Goal: Information Seeking & Learning: Compare options

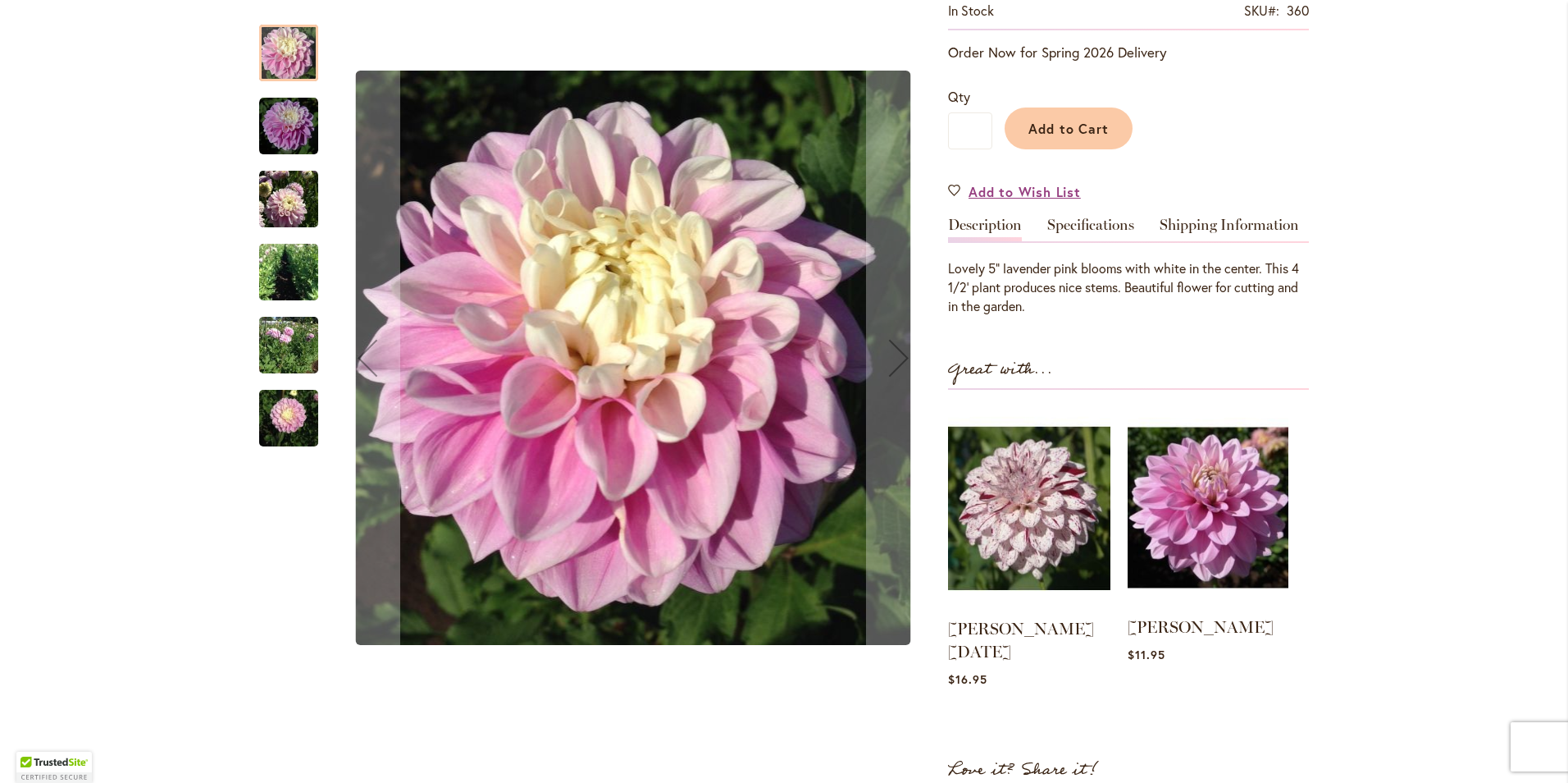
scroll to position [328, 0]
click at [1089, 227] on link "Specifications" at bounding box center [1091, 231] width 87 height 24
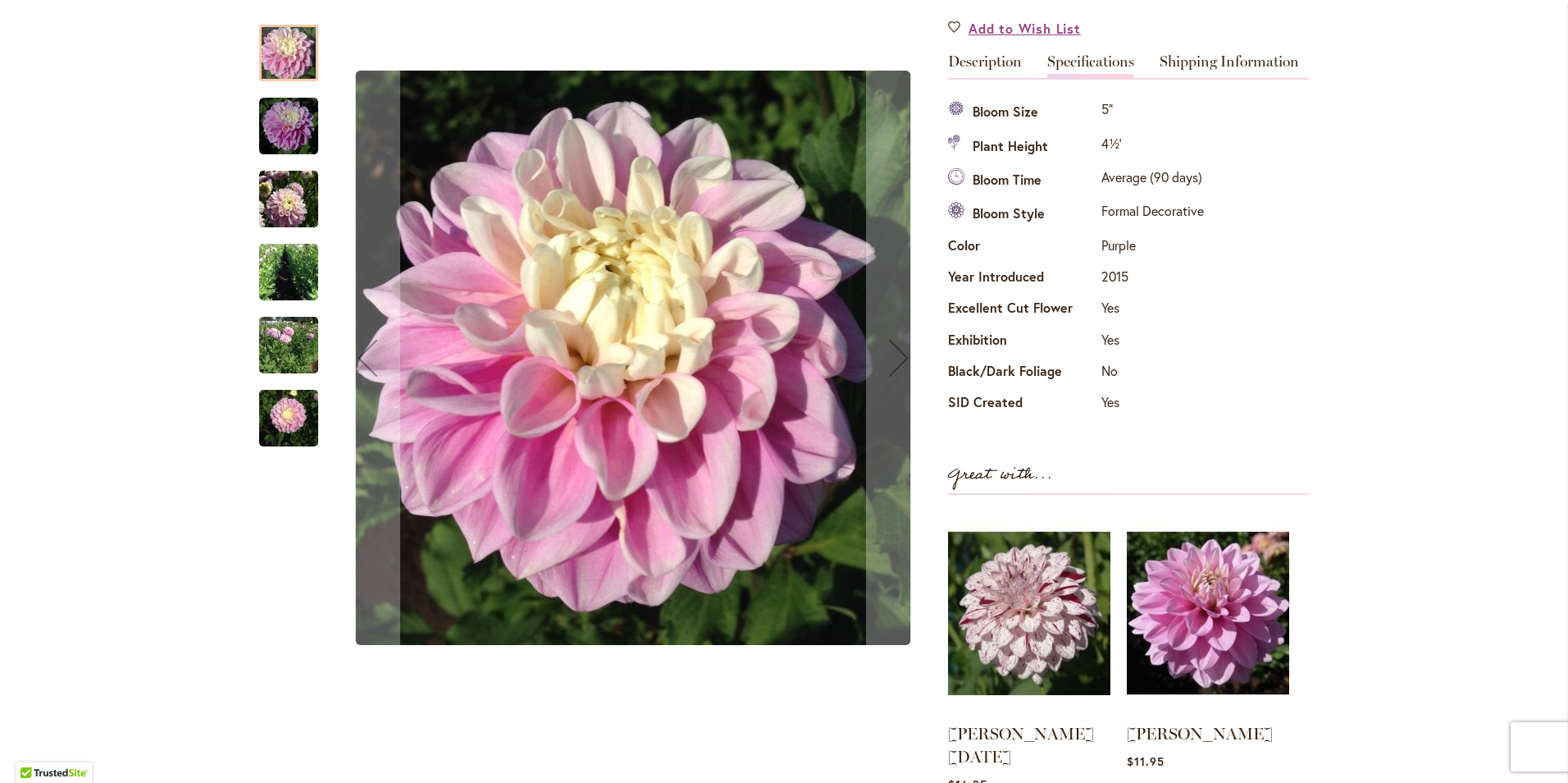
scroll to position [82, 0]
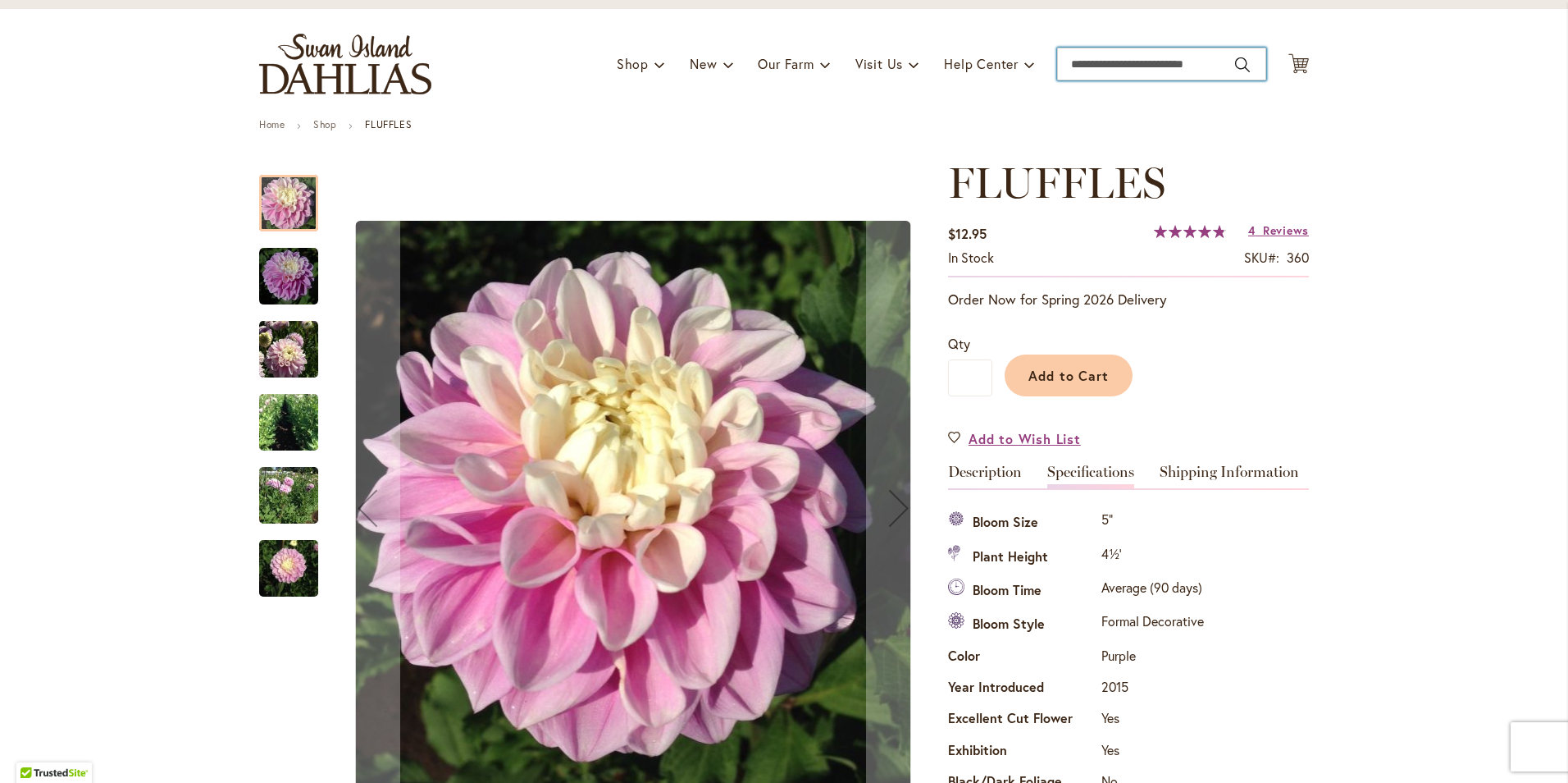
click at [1104, 64] on input "Search" at bounding box center [1162, 63] width 209 height 33
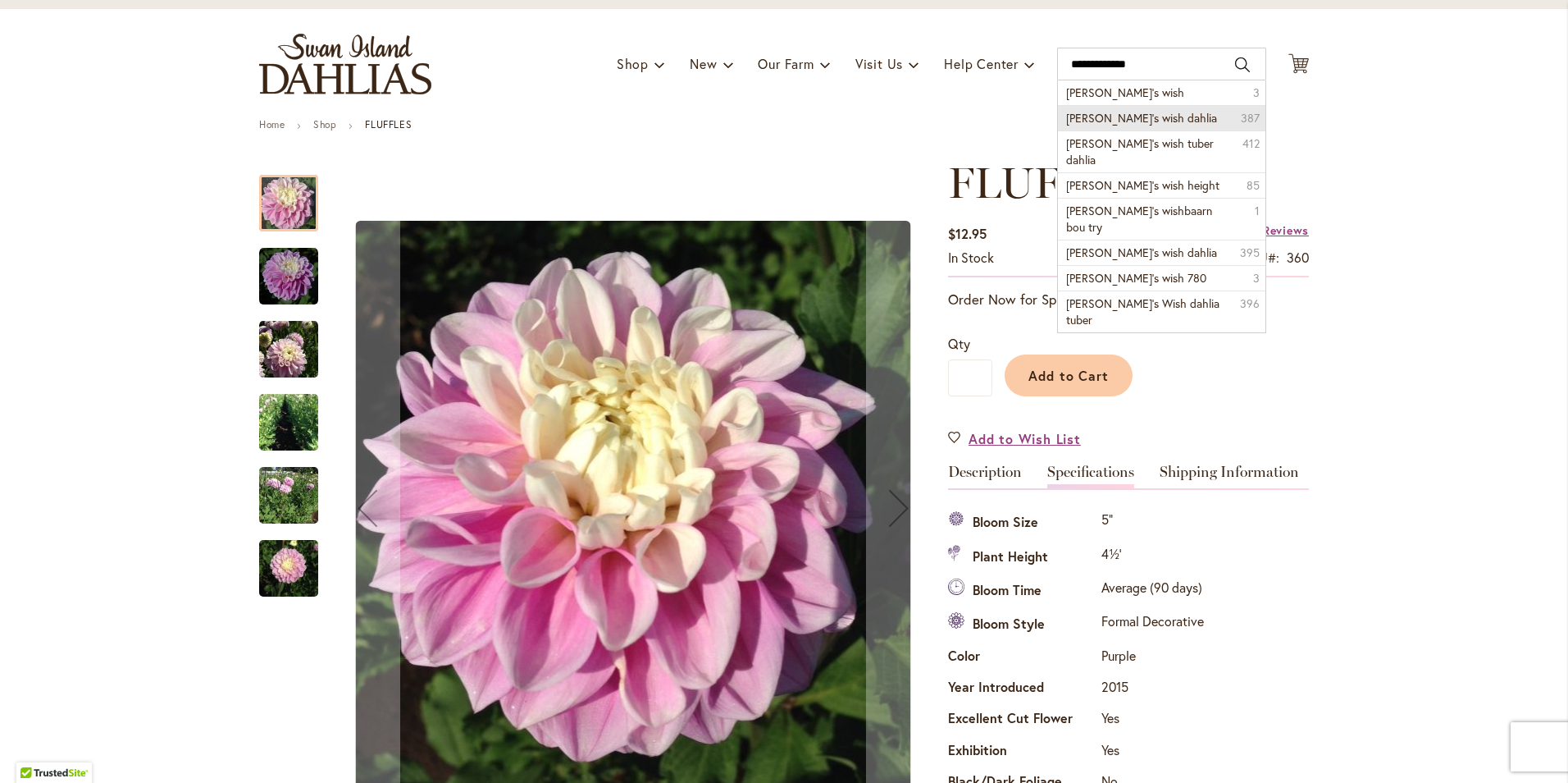
click at [1121, 115] on span "Gabbie’s wish dahlia" at bounding box center [1141, 117] width 151 height 16
type input "**********"
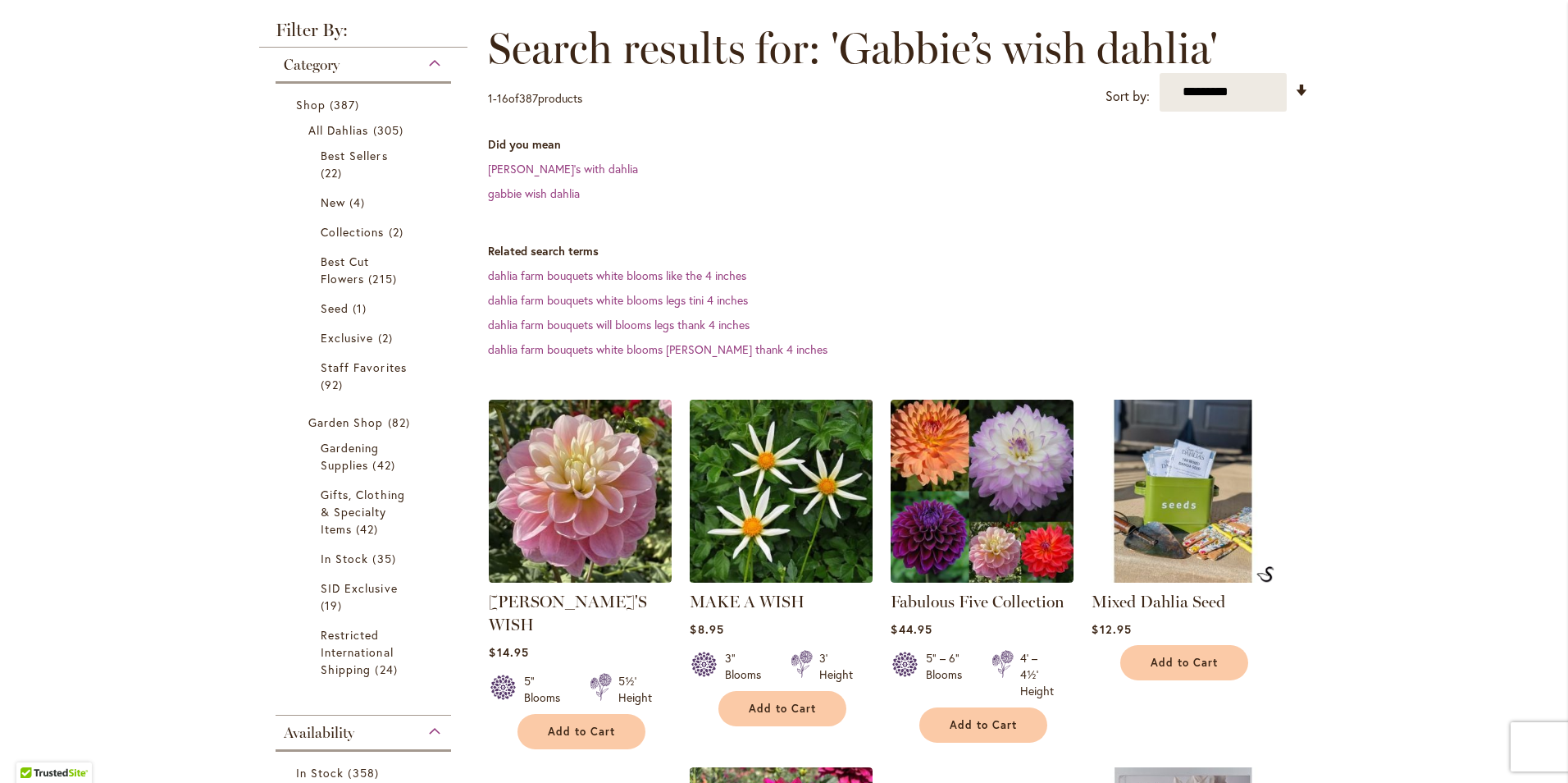
scroll to position [328, 0]
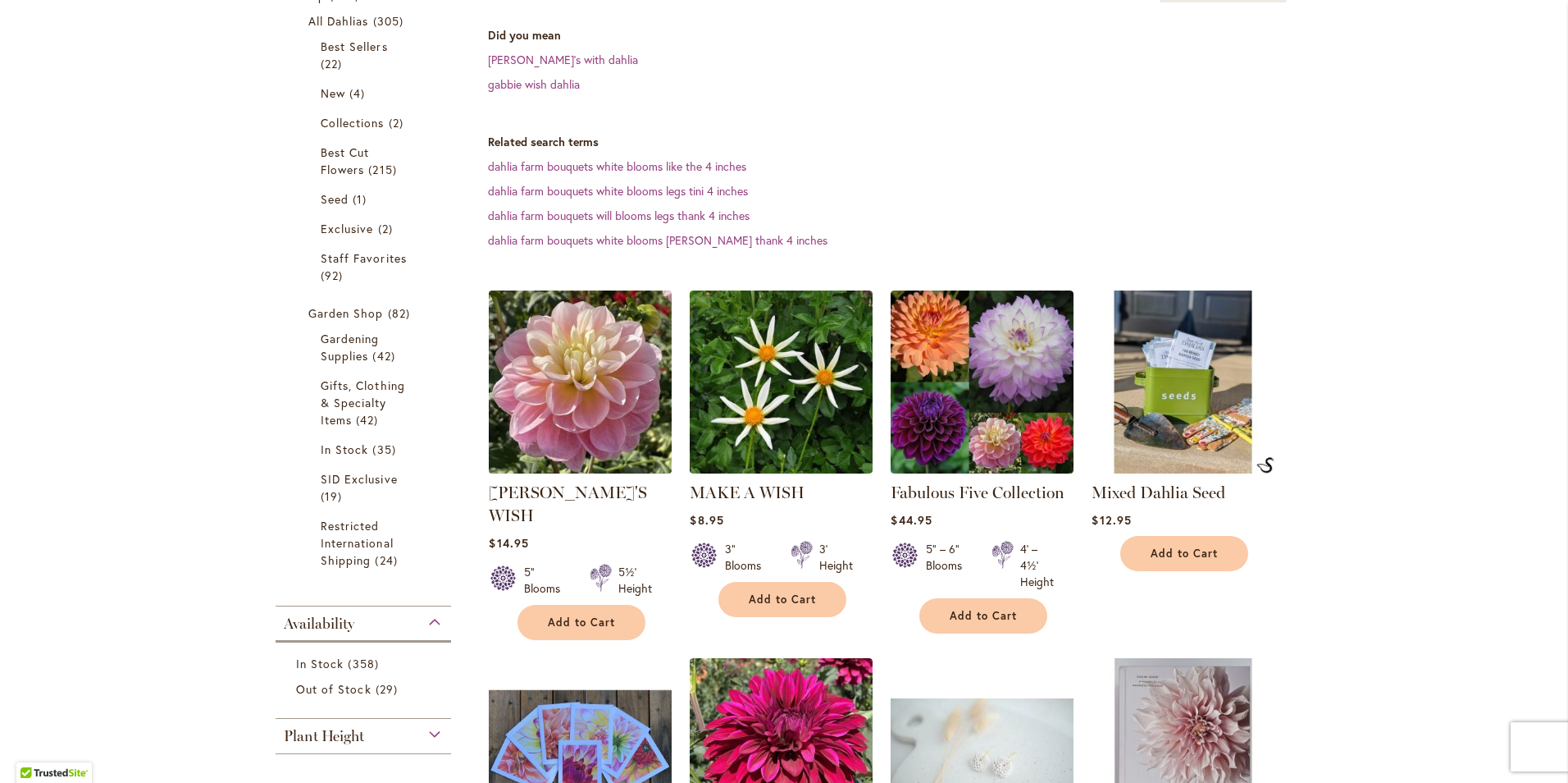
click at [587, 384] on img at bounding box center [581, 381] width 192 height 192
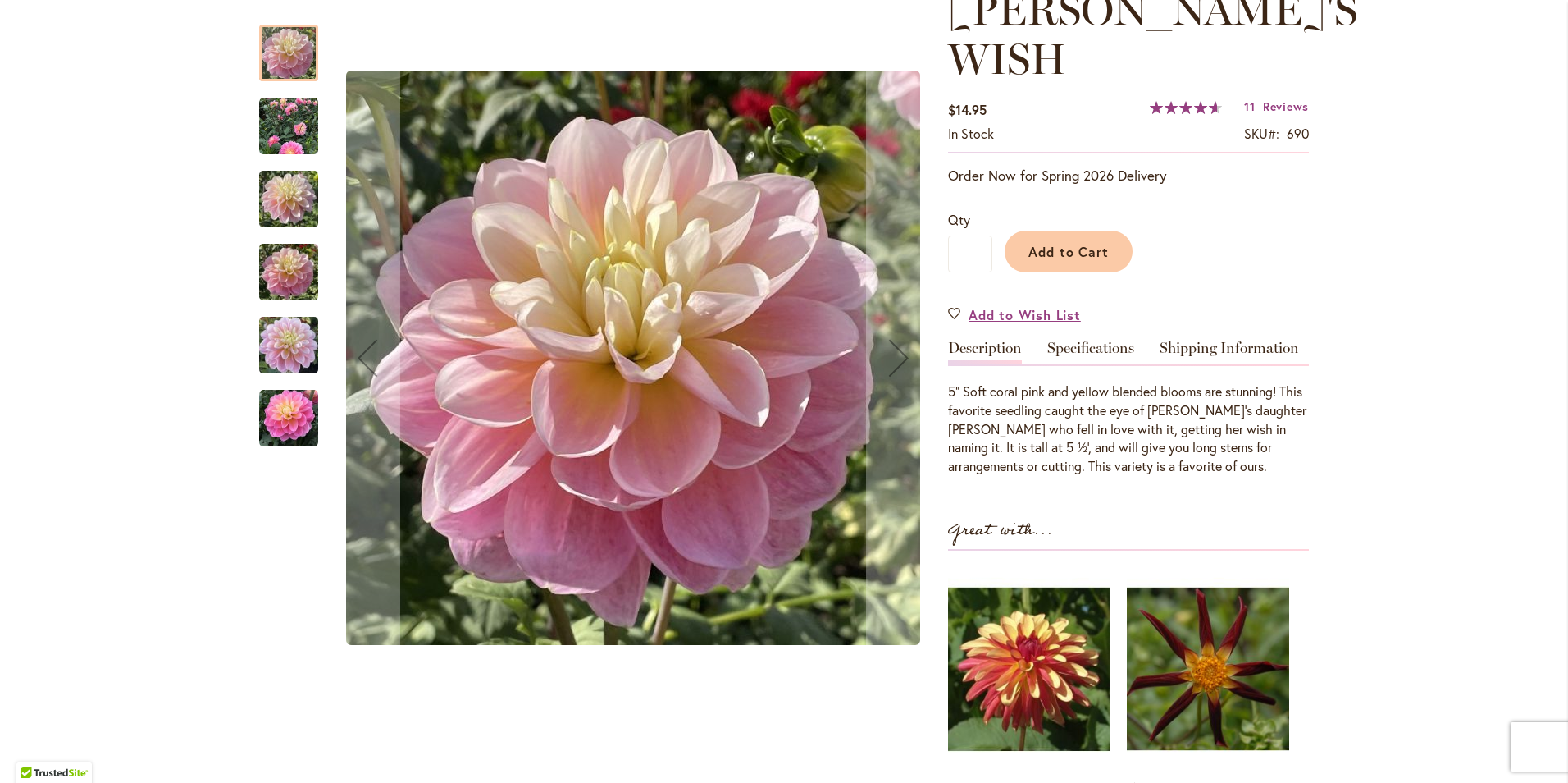
scroll to position [328, 0]
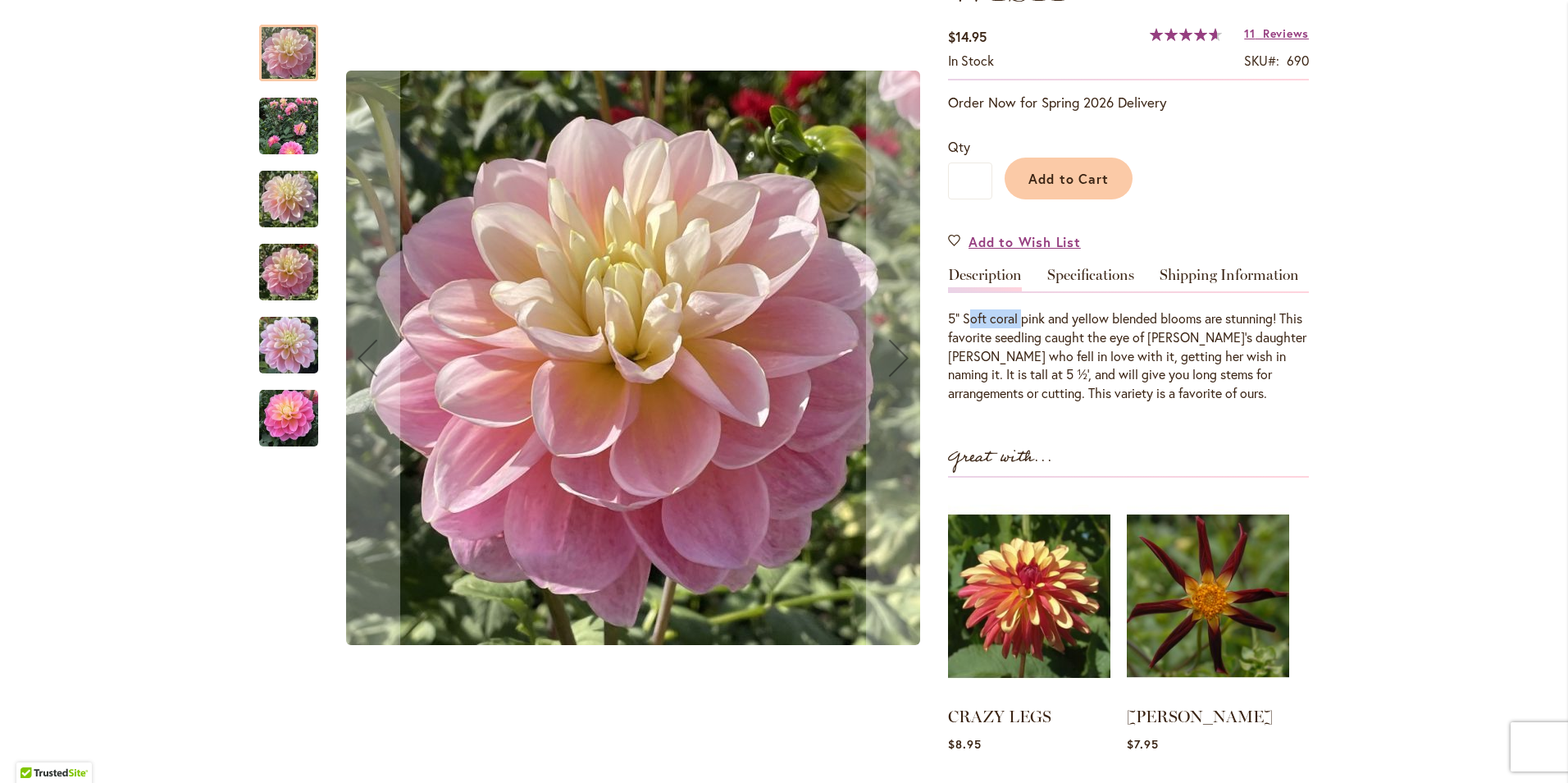
drag, startPoint x: 964, startPoint y: 272, endPoint x: 1019, endPoint y: 269, distance: 55.1
click at [1019, 310] on div "5” Soft coral pink and yellow blended blooms are stunning! This favorite seedli…" at bounding box center [1128, 356] width 361 height 94
drag, startPoint x: 1019, startPoint y: 269, endPoint x: 1030, endPoint y: 289, distance: 22.8
click at [1030, 310] on div "5” Soft coral pink and yellow blended blooms are stunning! This favorite seedli…" at bounding box center [1128, 356] width 361 height 94
drag, startPoint x: 960, startPoint y: 267, endPoint x: 1205, endPoint y: 274, distance: 245.1
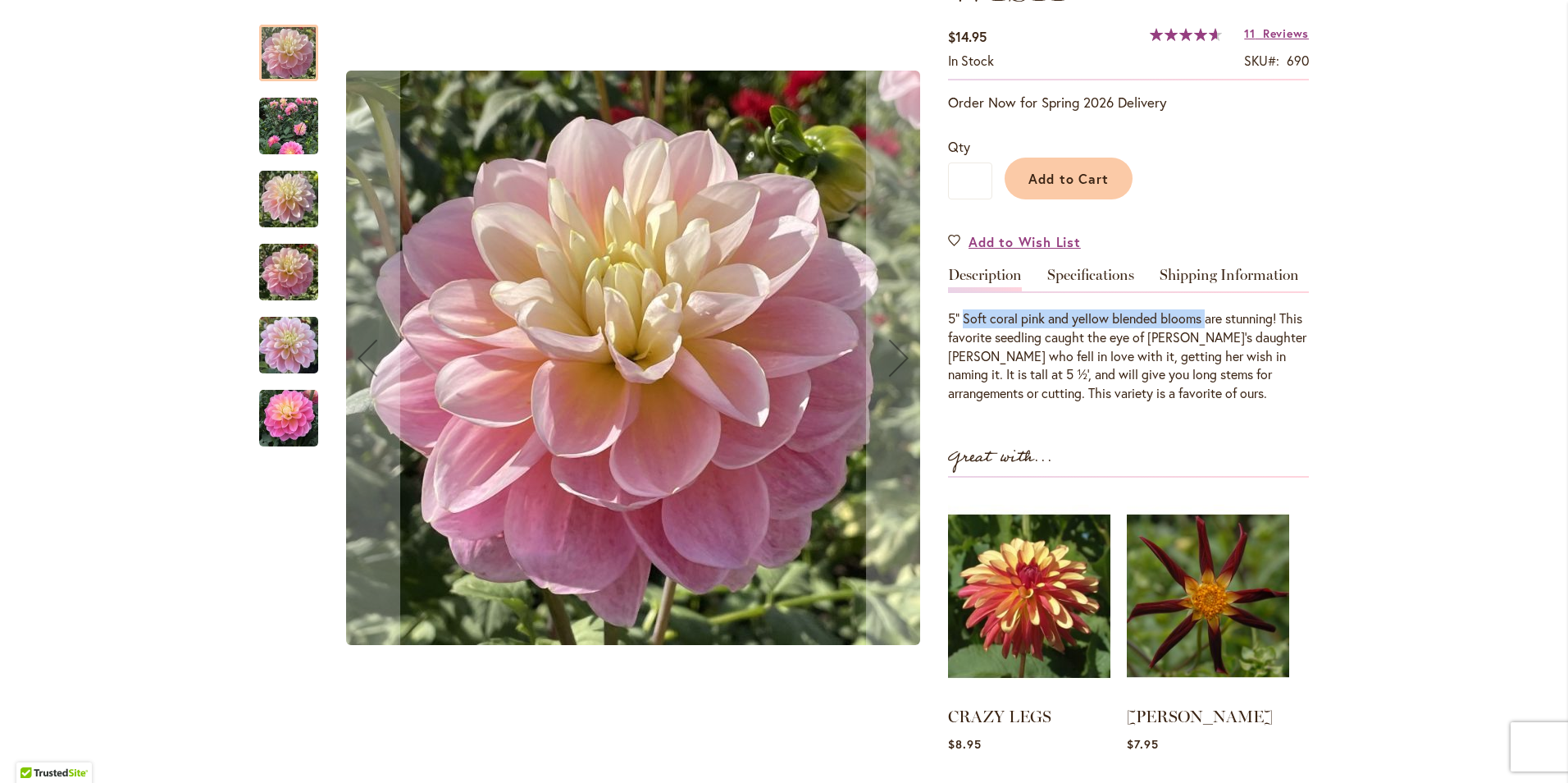
click at [1205, 310] on div "5” Soft coral pink and yellow blended blooms are stunning! This favorite seedli…" at bounding box center [1128, 356] width 361 height 94
click at [1087, 310] on div "5” Soft coral pink and yellow blended blooms are stunning! This favorite seedli…" at bounding box center [1128, 356] width 361 height 94
copy div "Soft coral pink and yellow blended blooms"
click at [1115, 215] on div "GABBIE'S WISH $14.95 In stock SKU 690 Rating: 93 % of 100 11 Reviews Add Your R…" at bounding box center [1128, 399] width 361 height 974
click at [1111, 268] on link "Specifications" at bounding box center [1091, 280] width 87 height 24
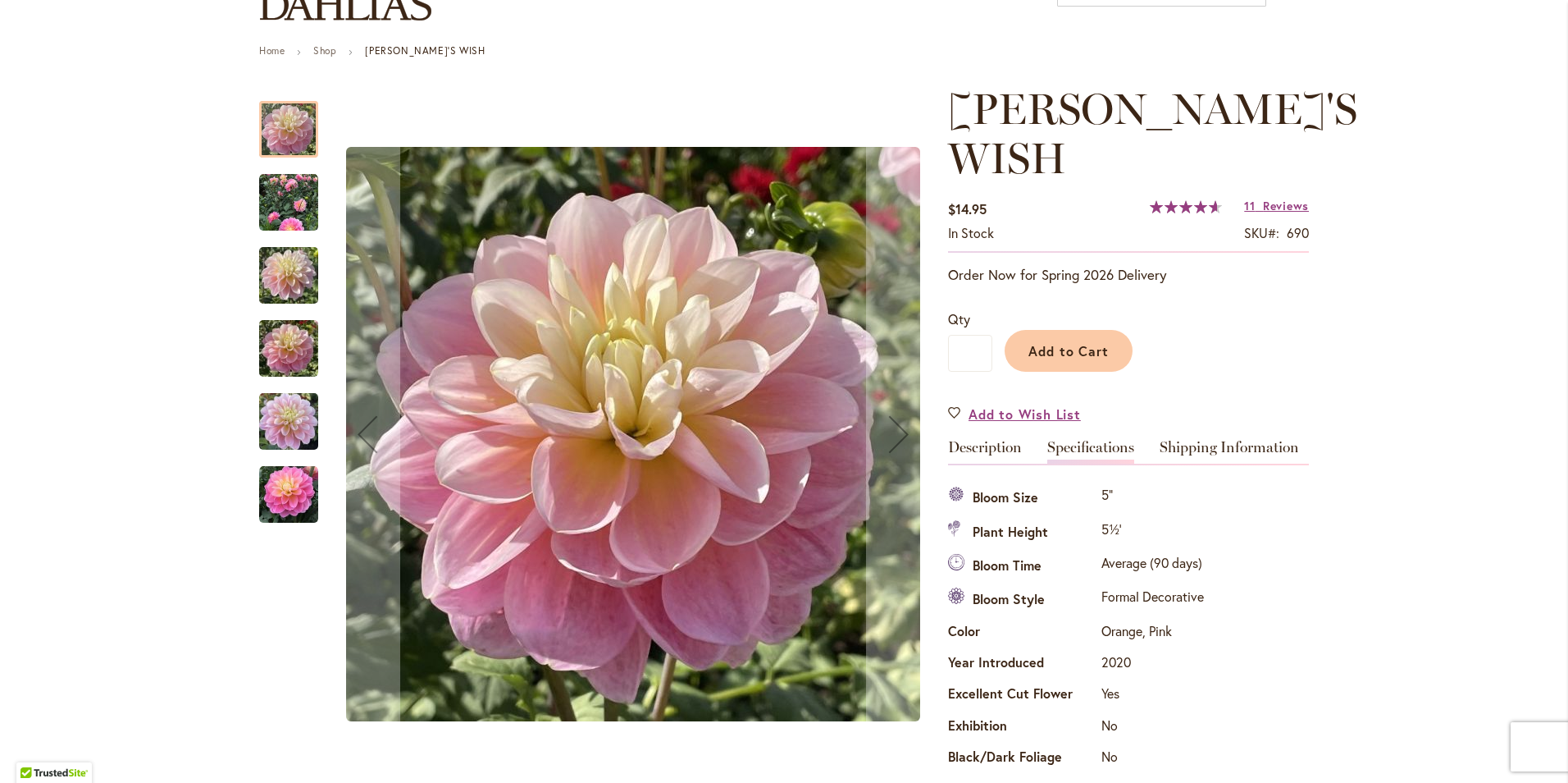
scroll to position [0, 0]
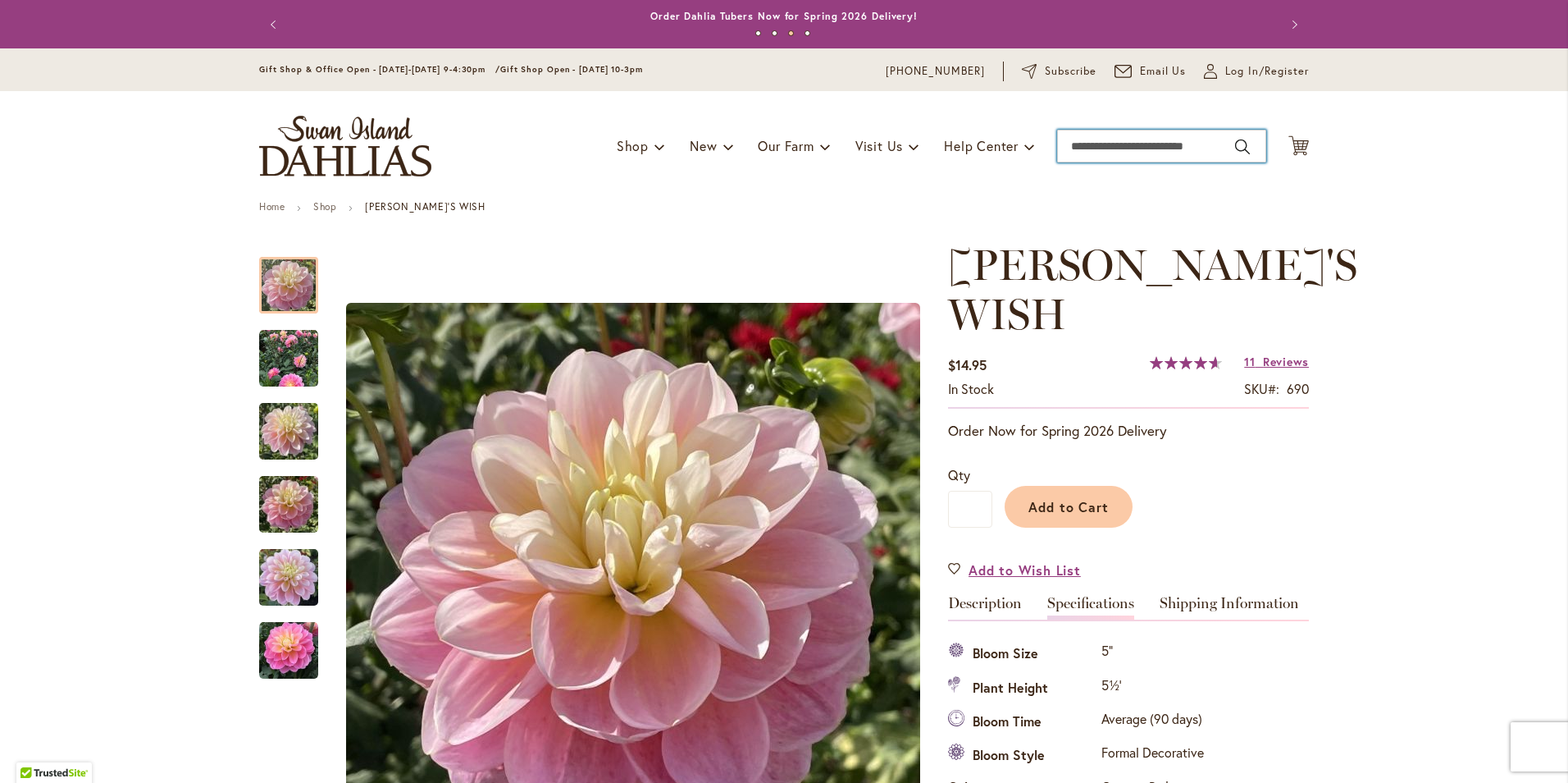
paste input "**********"
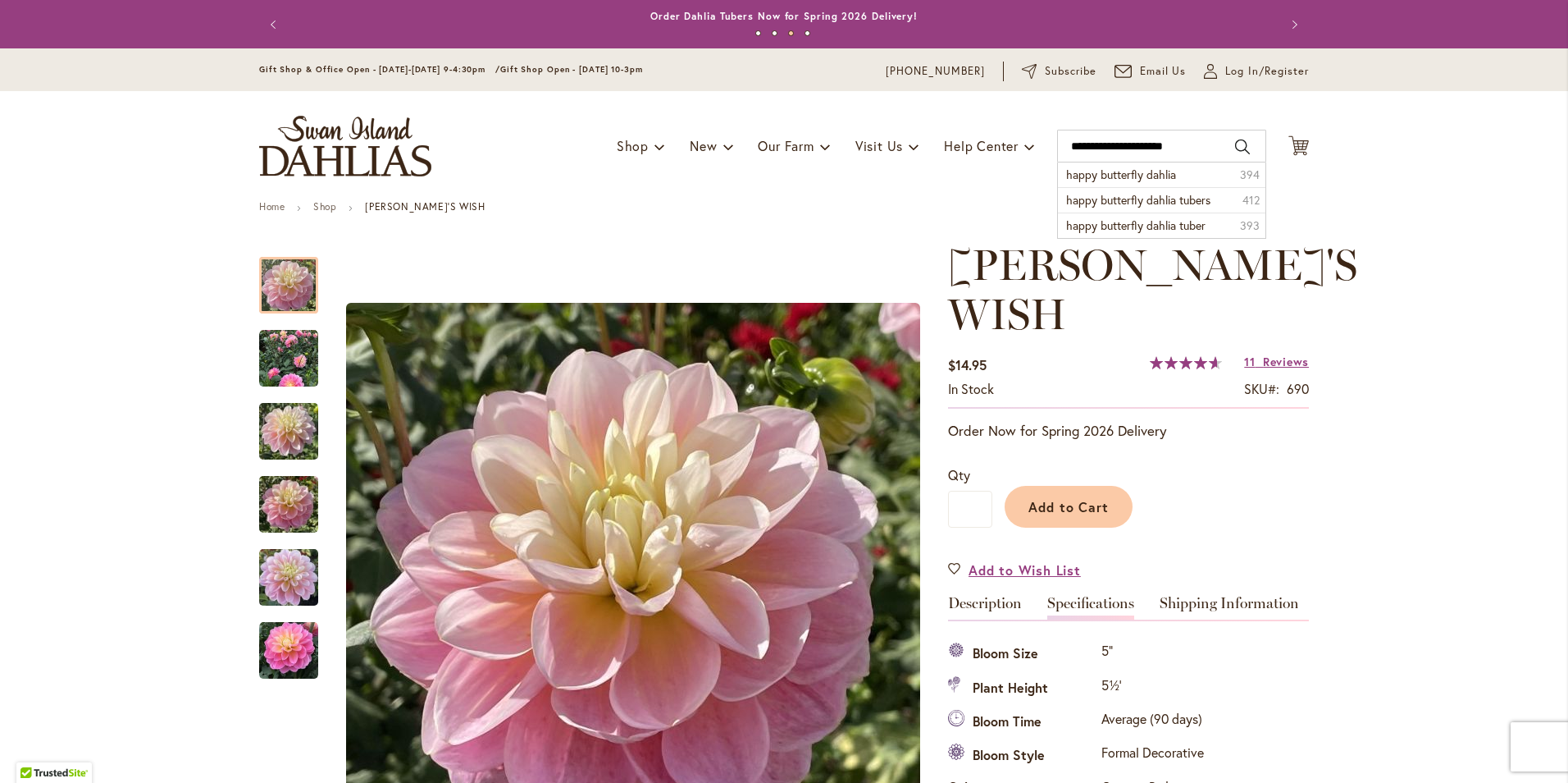
click at [1239, 152] on button "Search" at bounding box center [1243, 147] width 15 height 26
type input "**********"
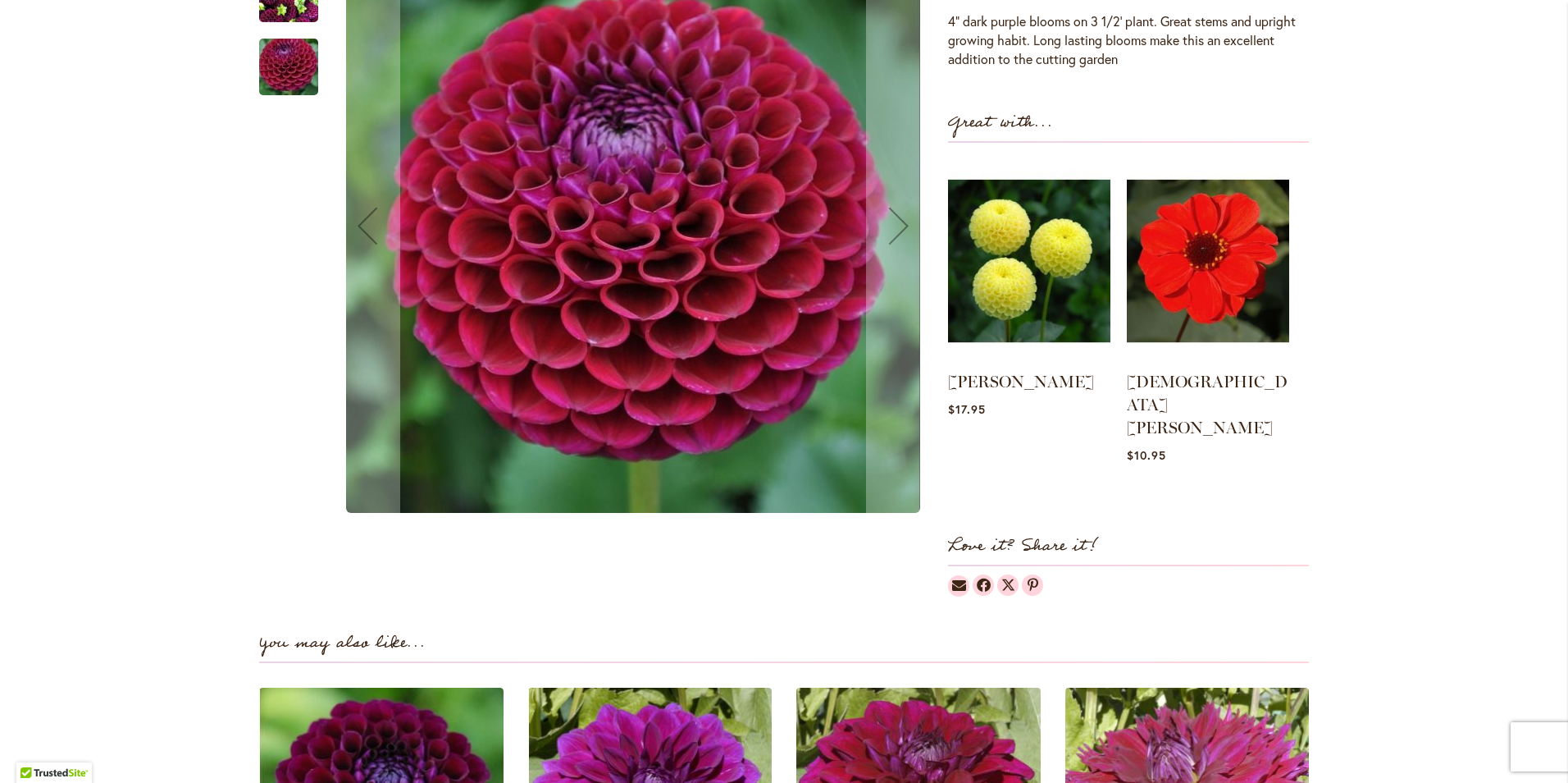
scroll to position [328, 0]
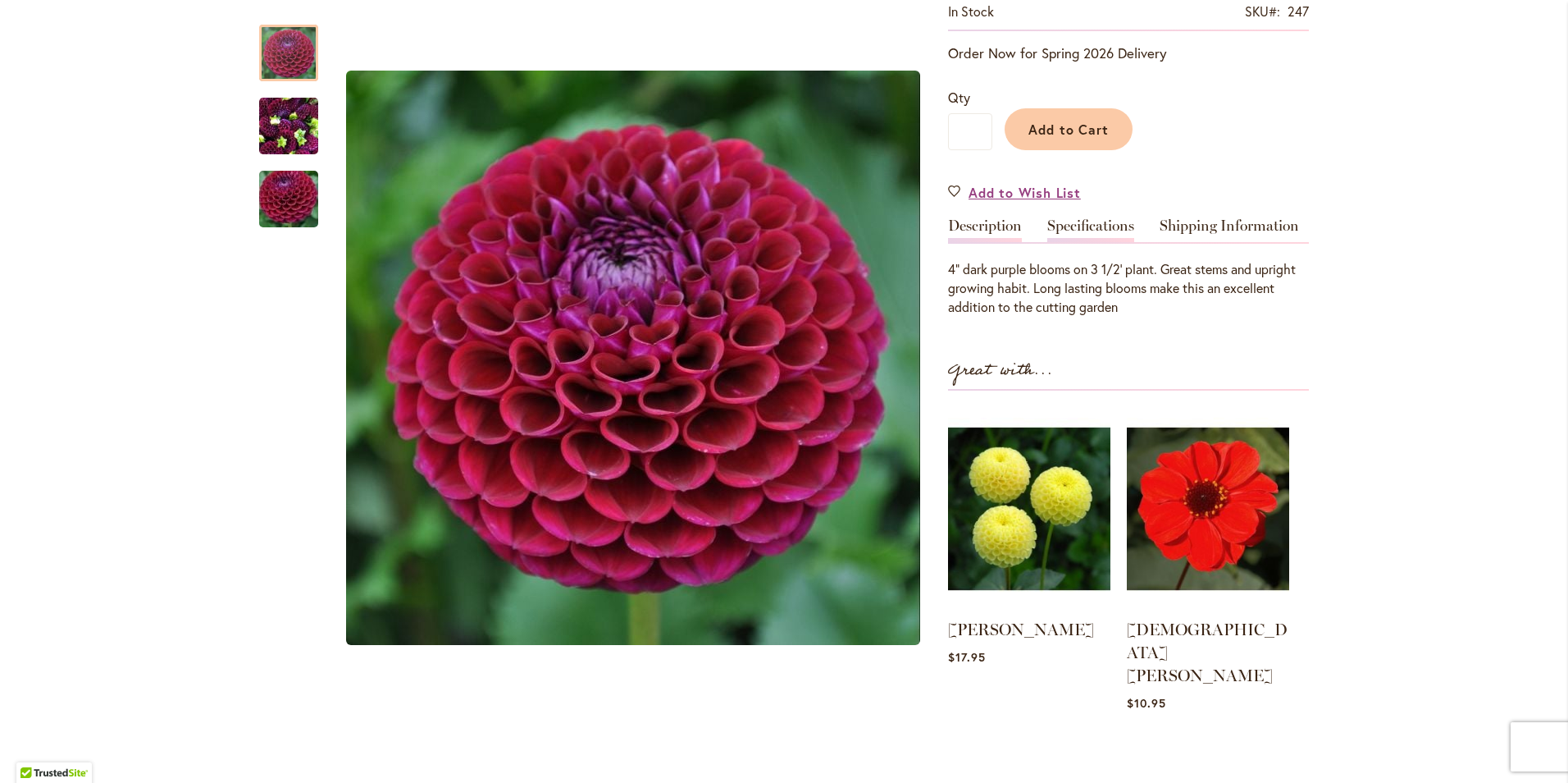
click at [1088, 224] on link "Specifications" at bounding box center [1091, 231] width 87 height 24
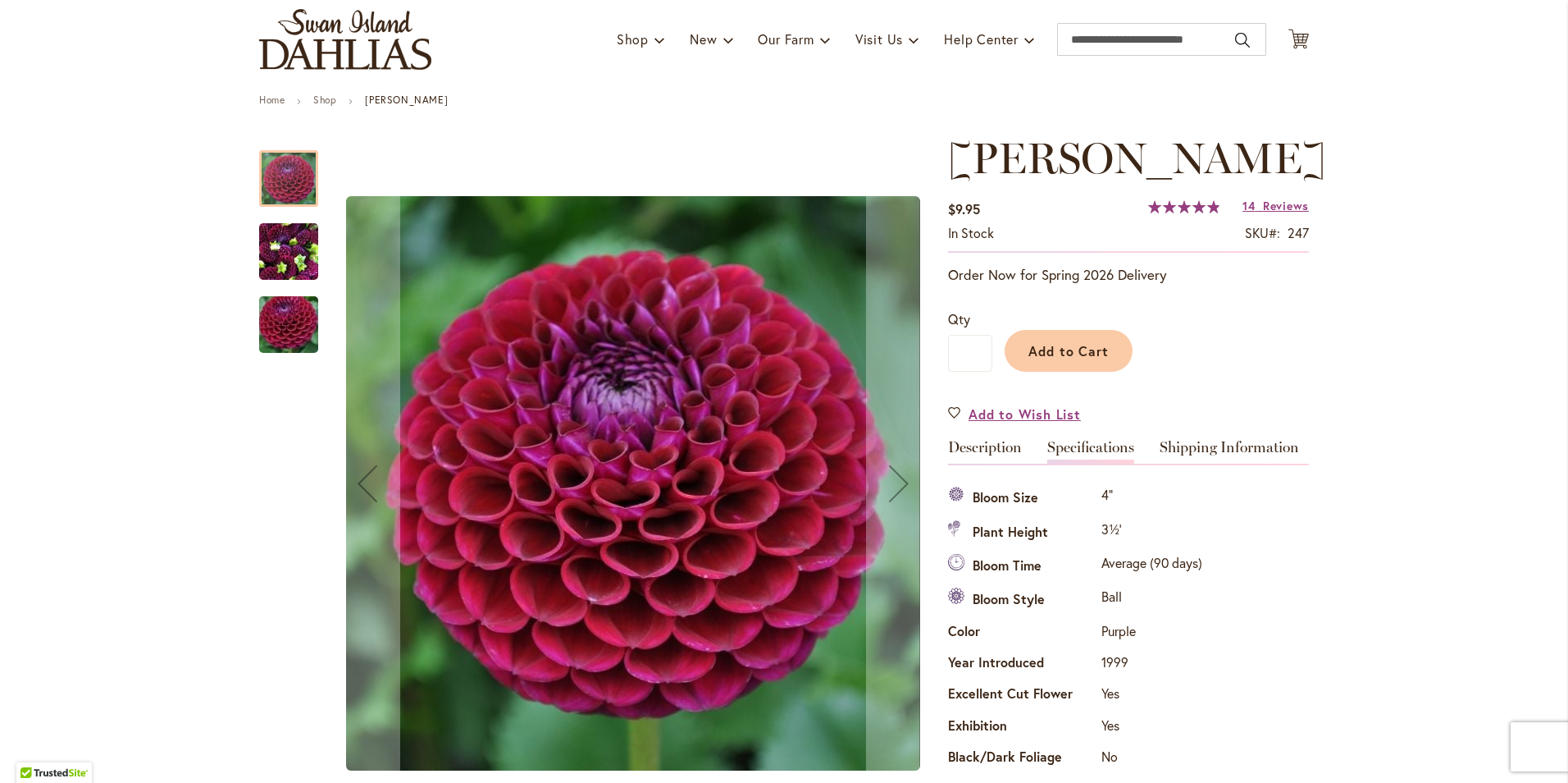
scroll to position [0, 0]
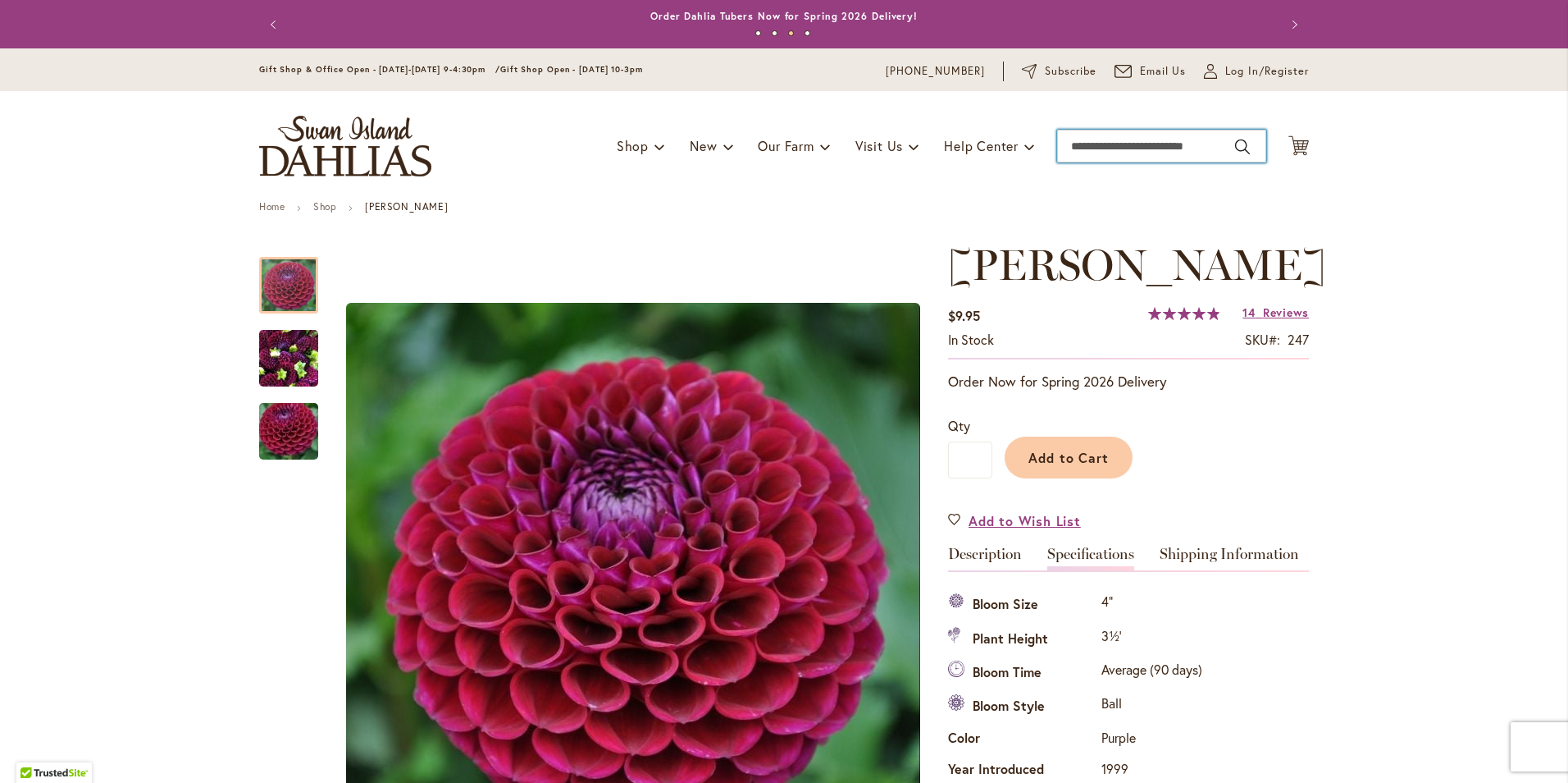
click at [1058, 143] on input "Search" at bounding box center [1162, 145] width 209 height 33
paste input "**********"
type input "**********"
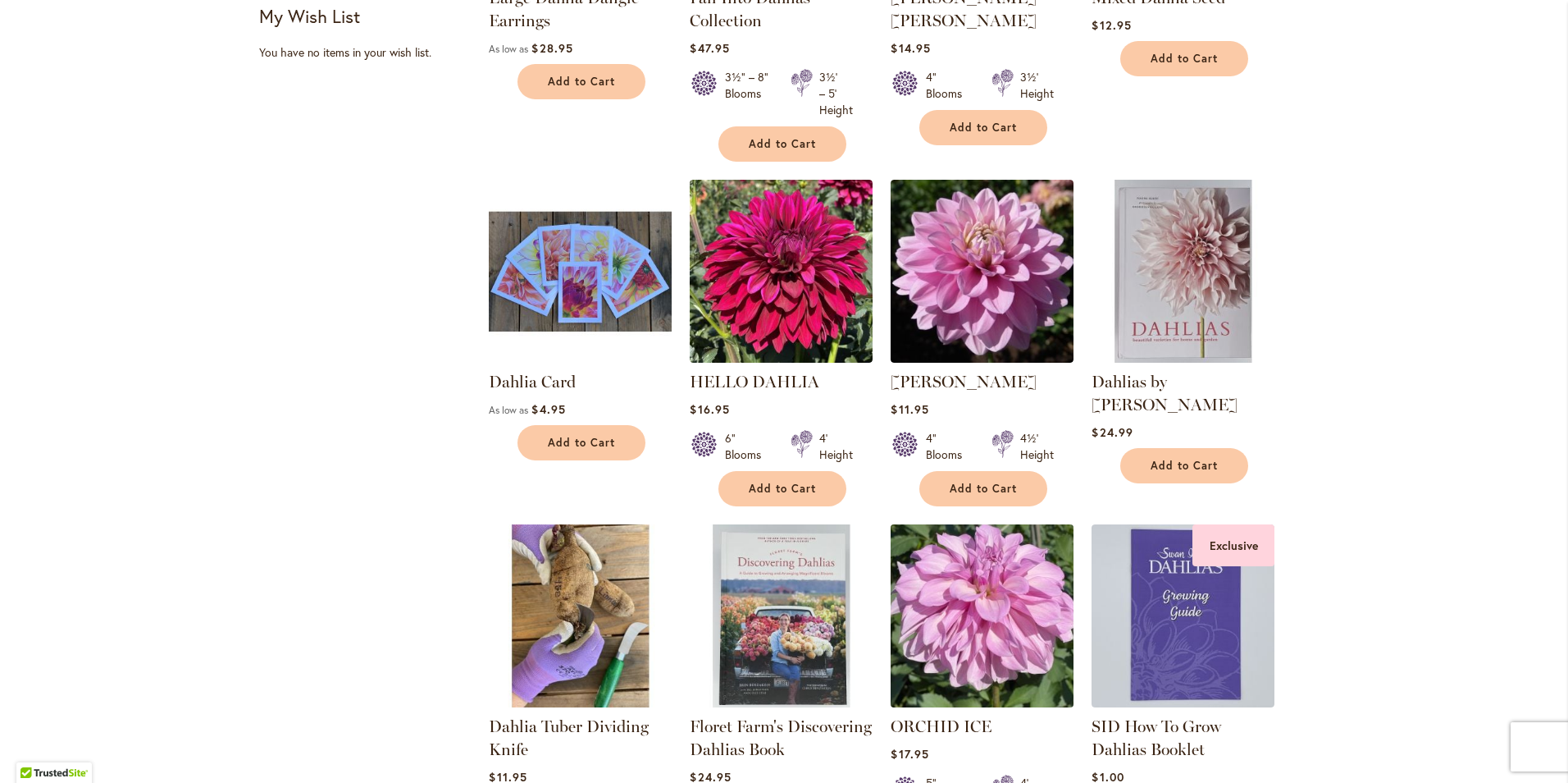
scroll to position [1313, 0]
